Goal: Information Seeking & Learning: Learn about a topic

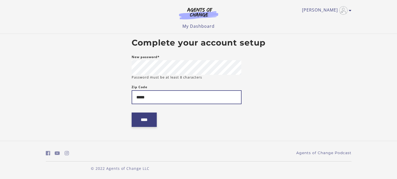
type input "*****"
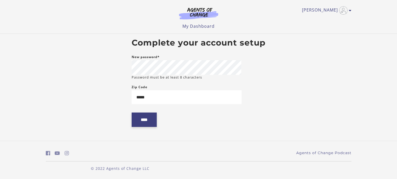
click at [140, 125] on input "****" at bounding box center [144, 120] width 25 height 14
